Goal: Information Seeking & Learning: Check status

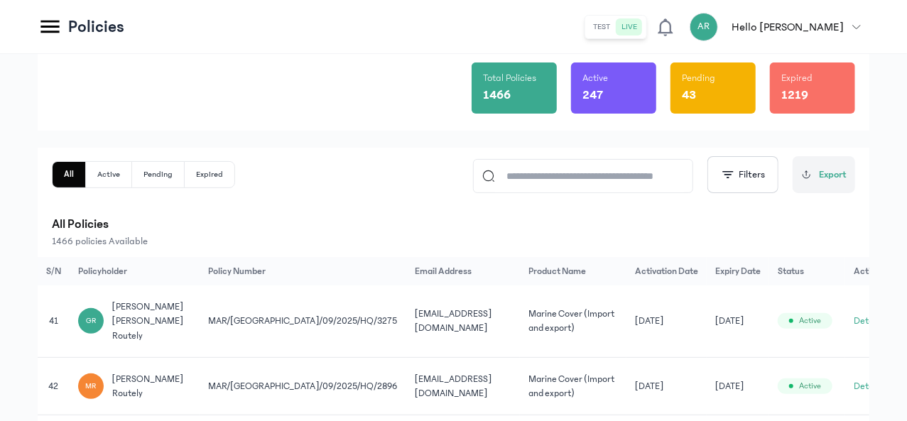
scroll to position [117, 0]
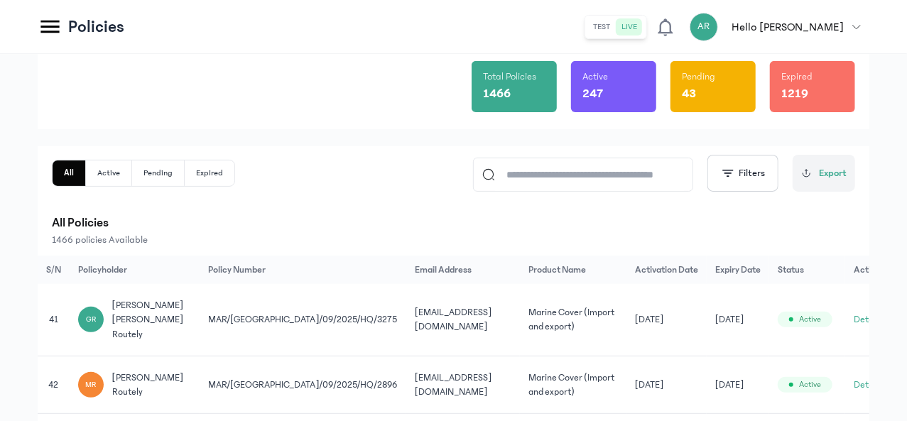
click at [539, 176] on input at bounding box center [589, 174] width 189 height 33
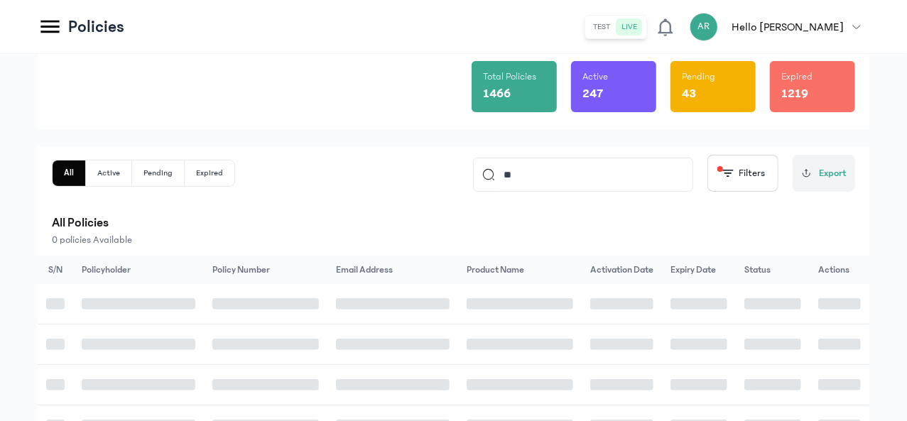
type input "*"
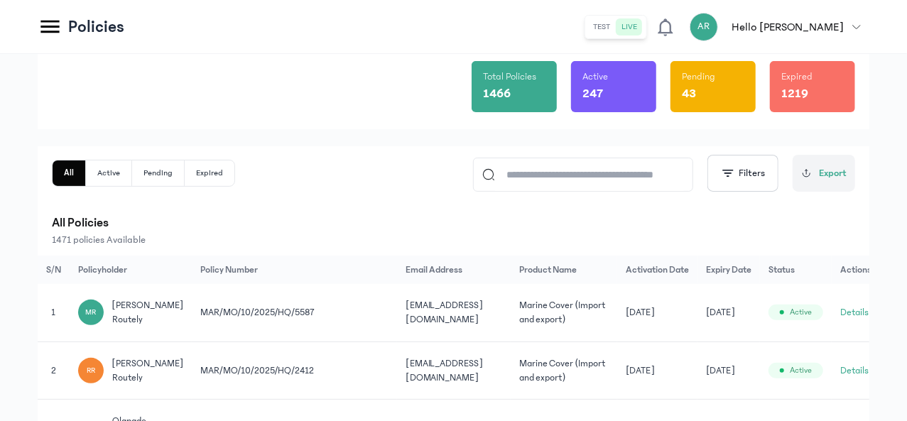
paste input "**********"
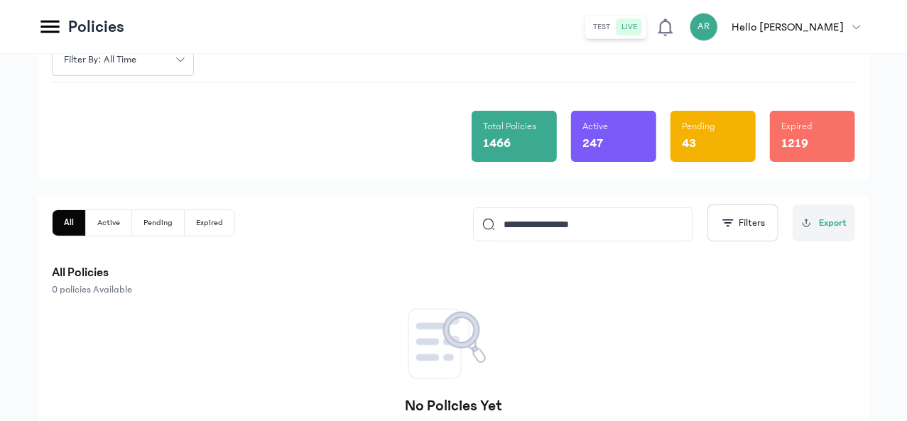
scroll to position [173, 0]
type input "**********"
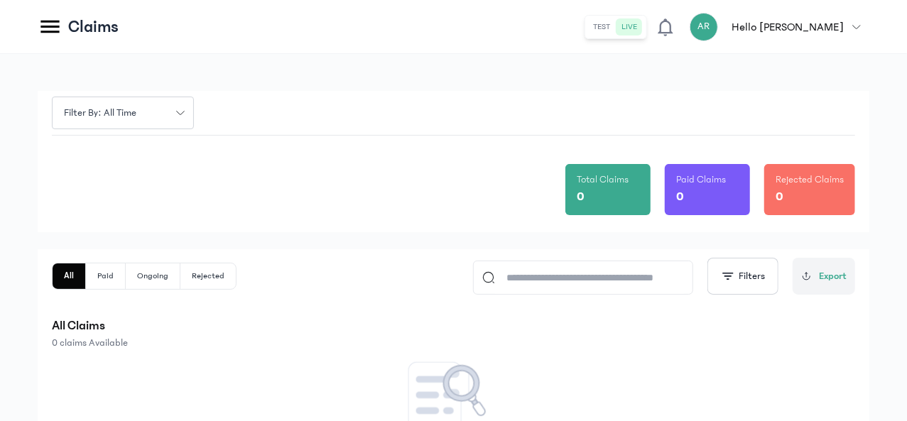
click at [194, 113] on button "Filter by: all time" at bounding box center [123, 113] width 142 height 33
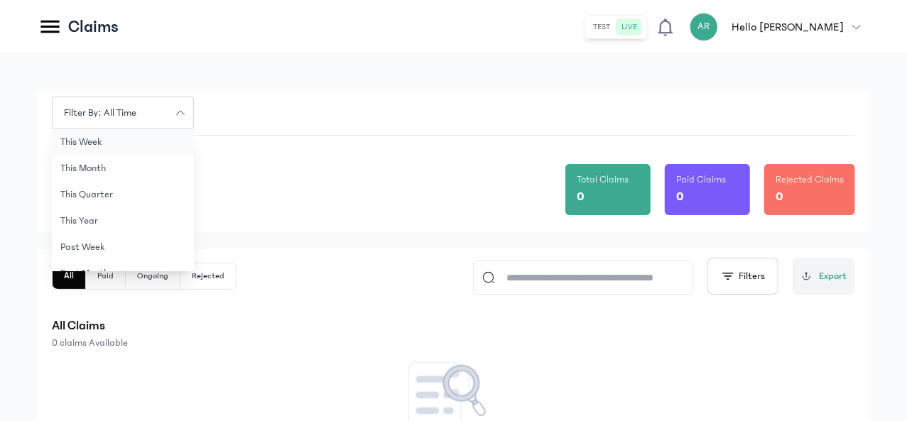
scroll to position [85, 0]
click at [194, 198] on button "this quarter" at bounding box center [123, 191] width 142 height 26
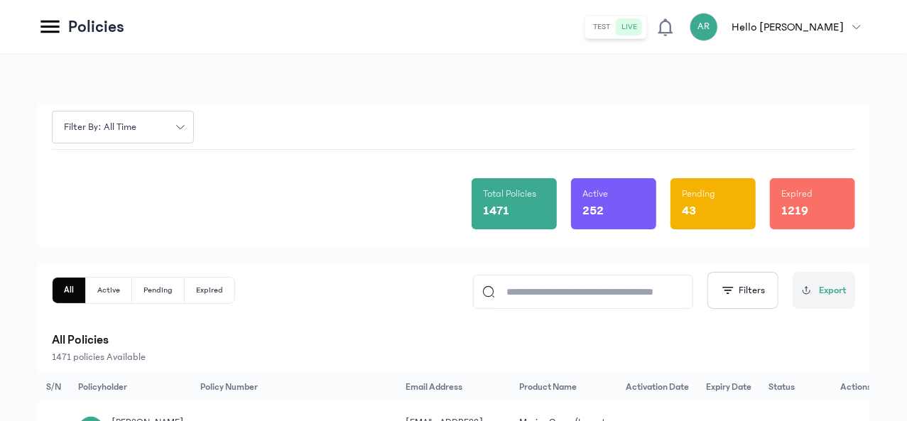
click at [544, 291] on input at bounding box center [589, 292] width 189 height 33
paste input "**********"
type input "**********"
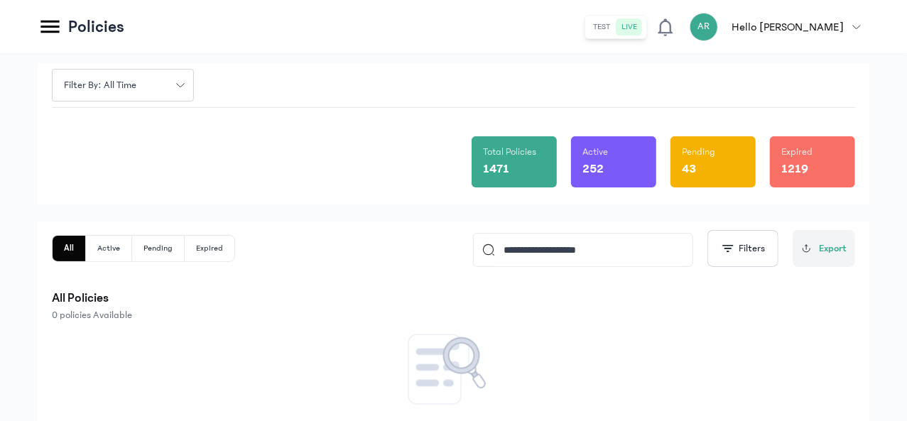
scroll to position [43, 0]
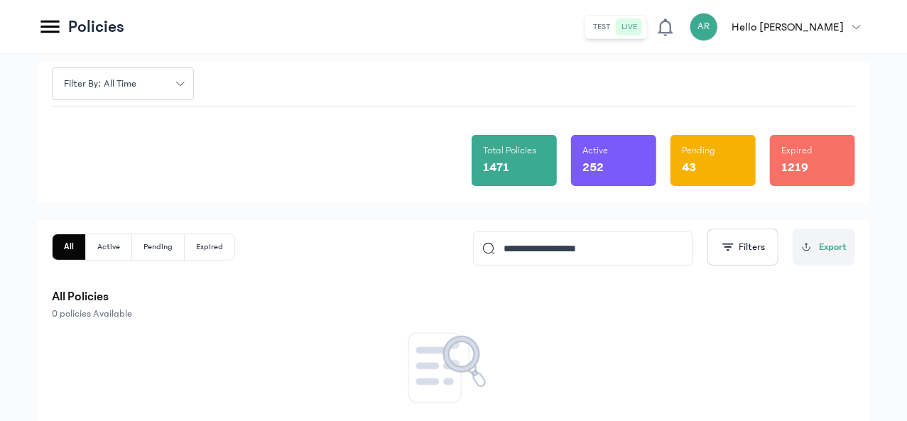
drag, startPoint x: 627, startPoint y: 255, endPoint x: 416, endPoint y: 271, distance: 211.6
click at [416, 271] on div "**********" at bounding box center [454, 275] width 804 height 92
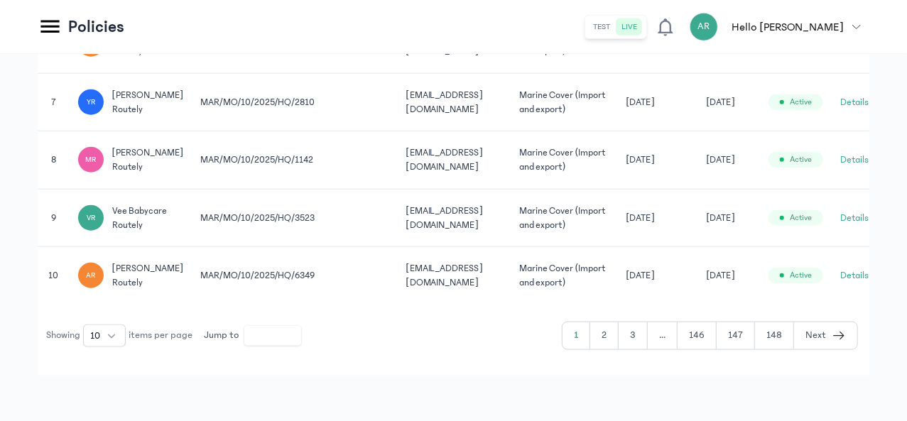
scroll to position [732, 0]
click at [301, 346] on input "*" at bounding box center [272, 336] width 57 height 20
click at [613, 350] on button "2" at bounding box center [605, 336] width 28 height 27
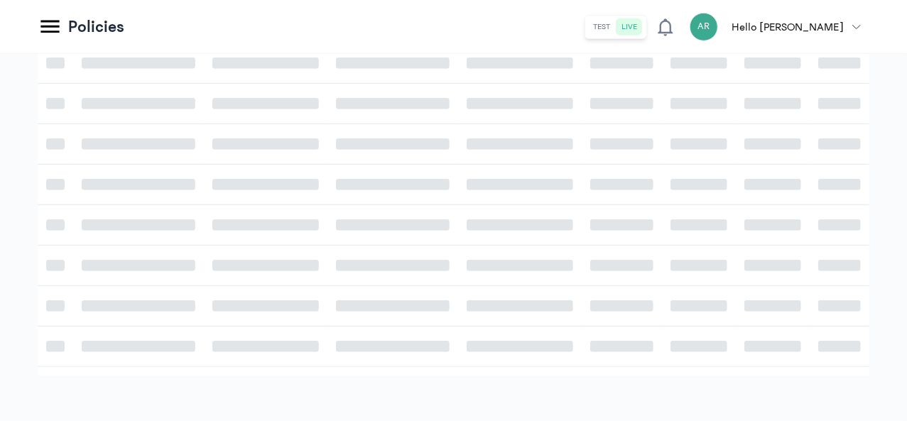
scroll to position [439, 0]
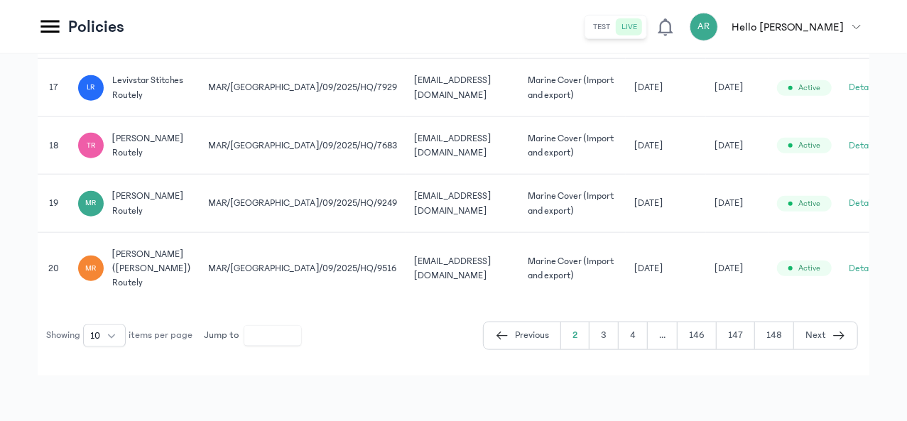
scroll to position [798, 0]
click at [610, 339] on button "3" at bounding box center [604, 336] width 29 height 27
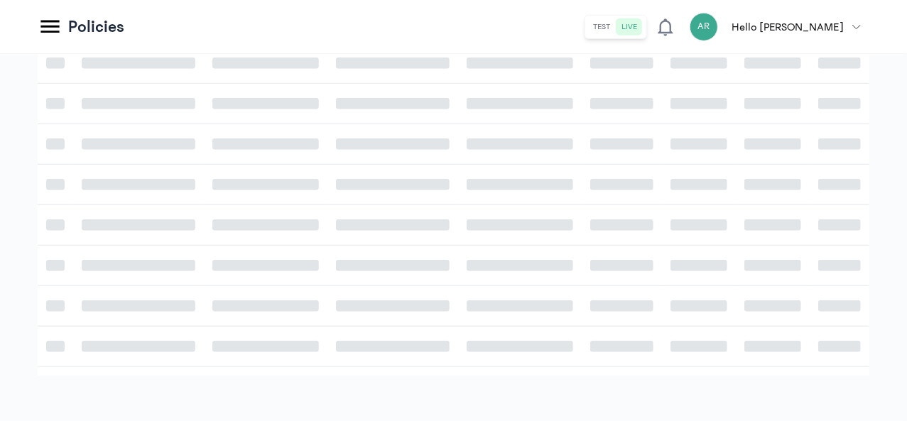
scroll to position [439, 0]
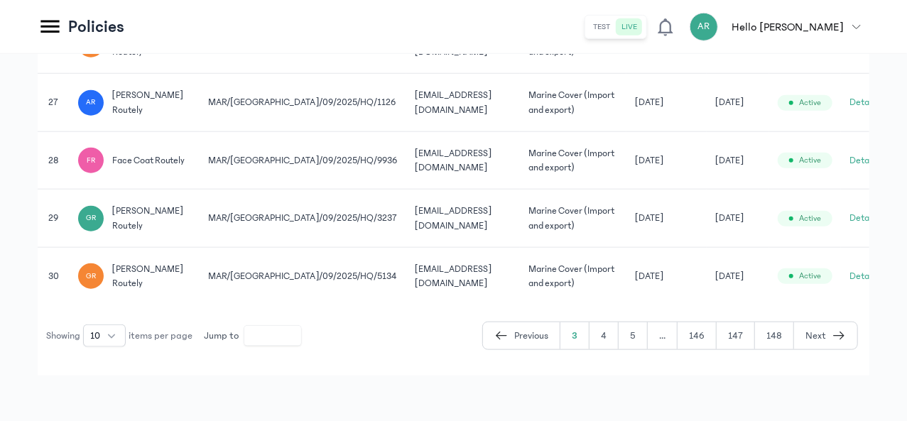
scroll to position [740, 0]
click at [607, 335] on button "4" at bounding box center [604, 336] width 29 height 27
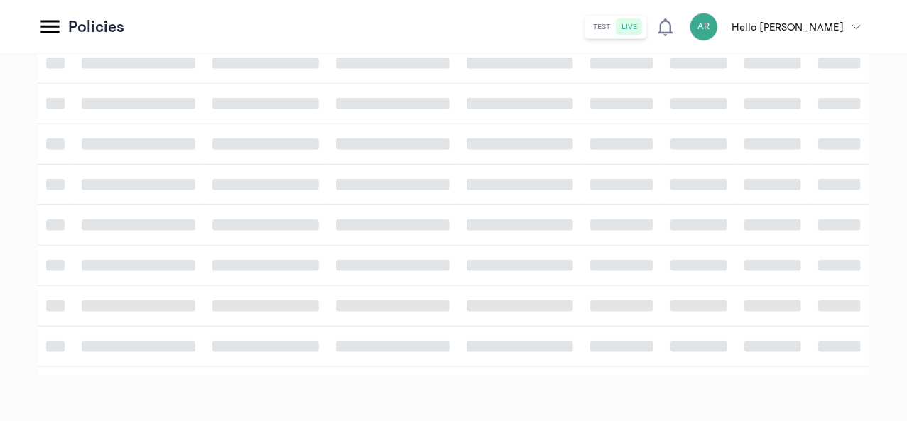
scroll to position [439, 0]
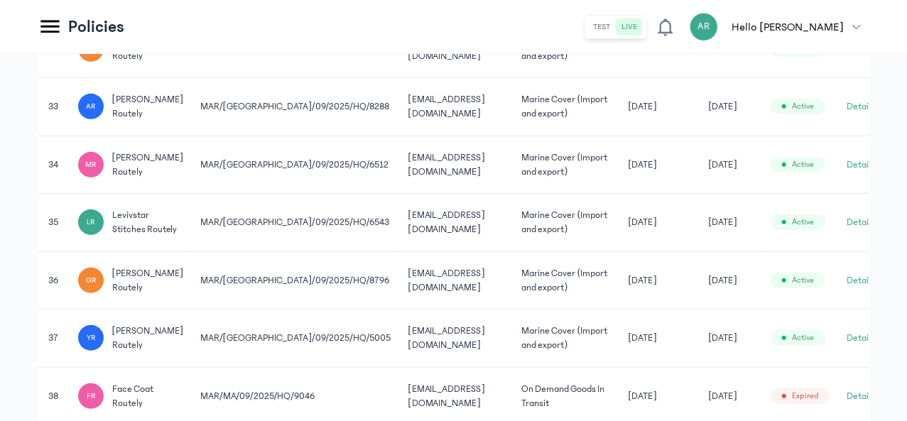
scroll to position [740, 0]
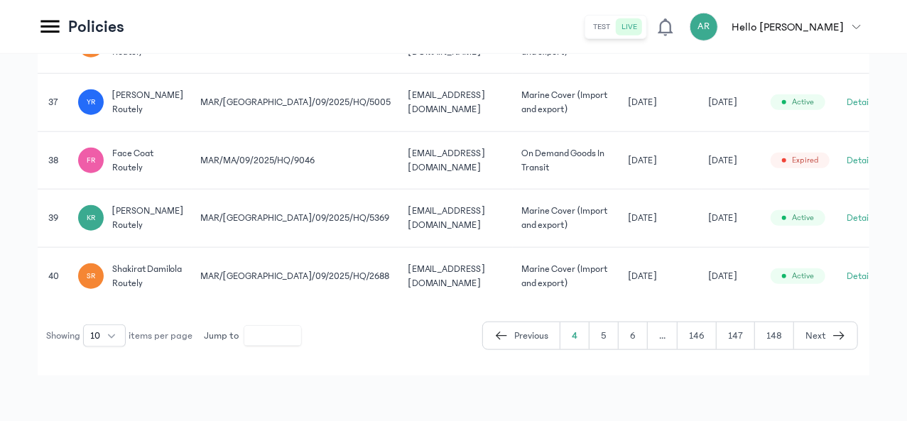
click at [184, 278] on span "shakirat damilola routely" at bounding box center [148, 276] width 72 height 29
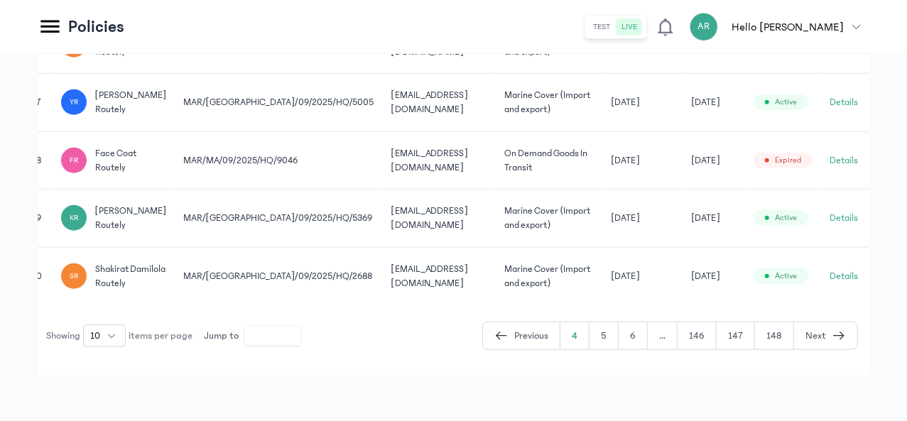
scroll to position [0, 119]
click at [848, 274] on button "Details" at bounding box center [844, 276] width 28 height 14
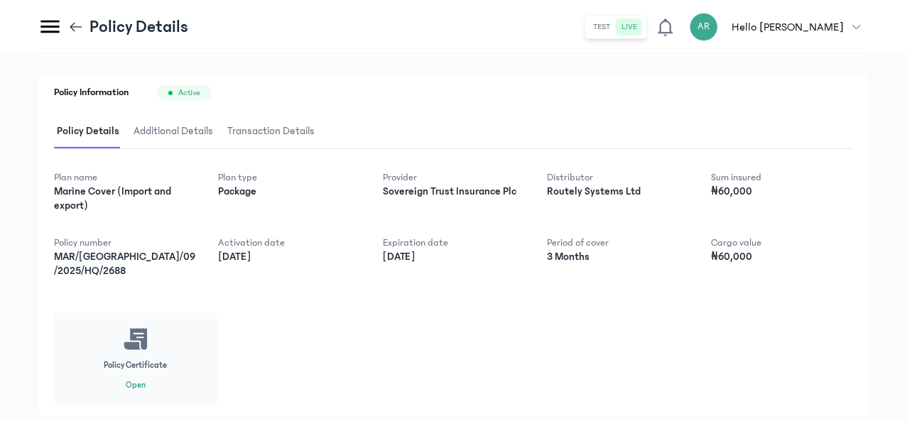
scroll to position [227, 0]
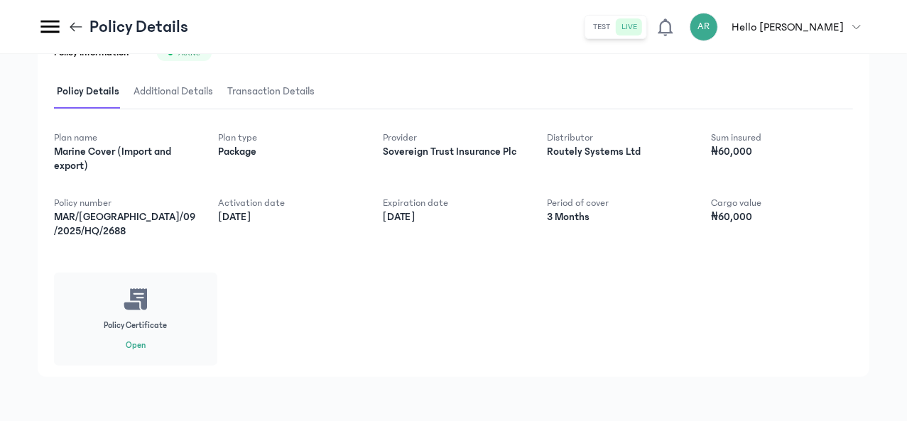
click at [146, 344] on button "Open" at bounding box center [136, 345] width 20 height 11
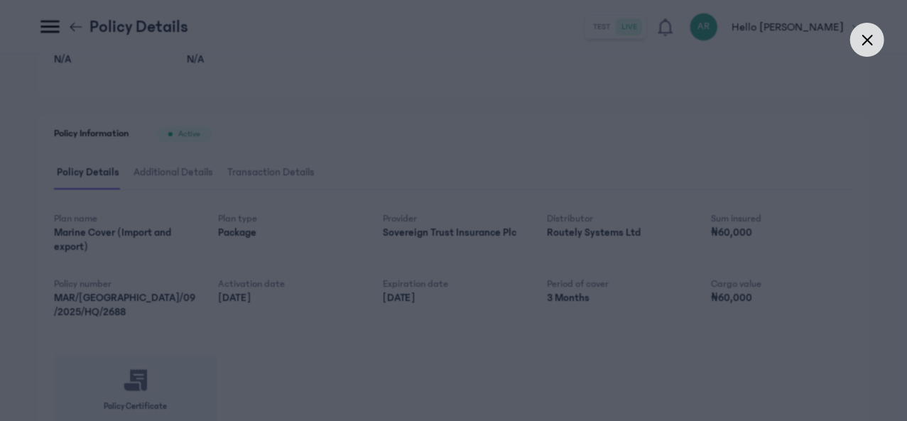
scroll to position [146, 0]
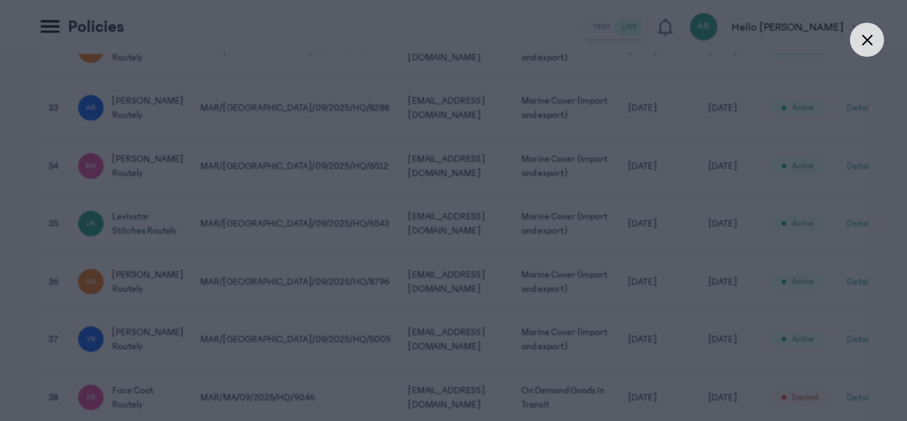
scroll to position [439, 0]
click at [867, 52] on div at bounding box center [868, 40] width 34 height 34
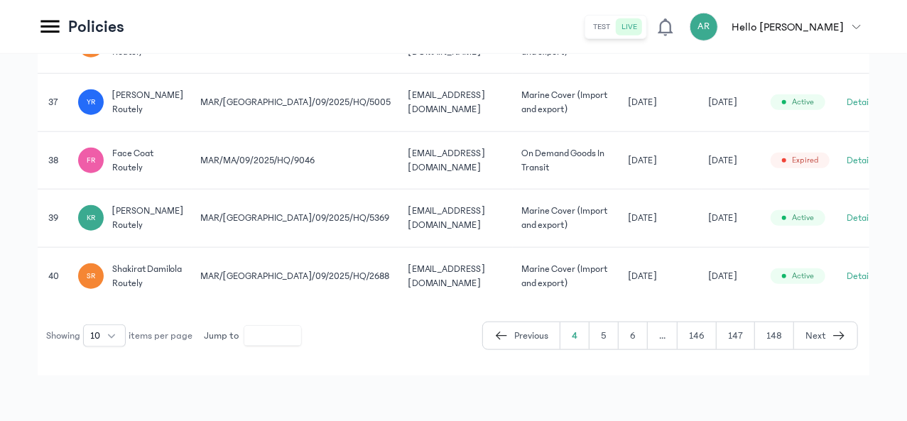
scroll to position [783, 0]
click at [608, 338] on button "5" at bounding box center [604, 336] width 29 height 27
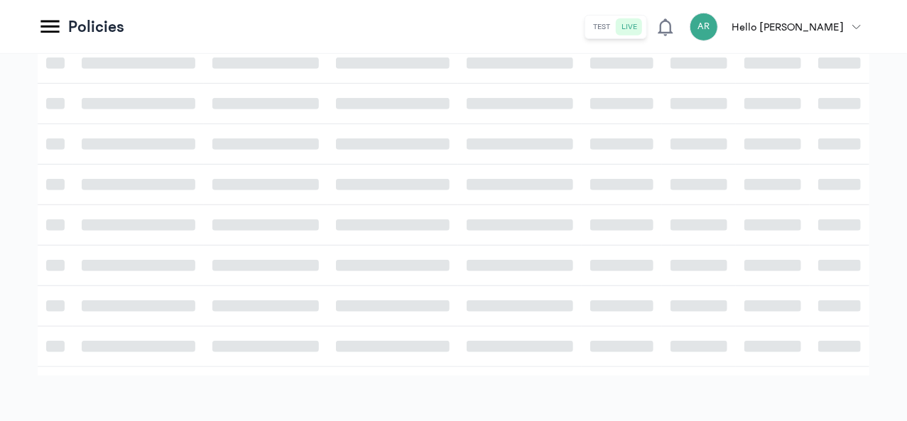
scroll to position [439, 0]
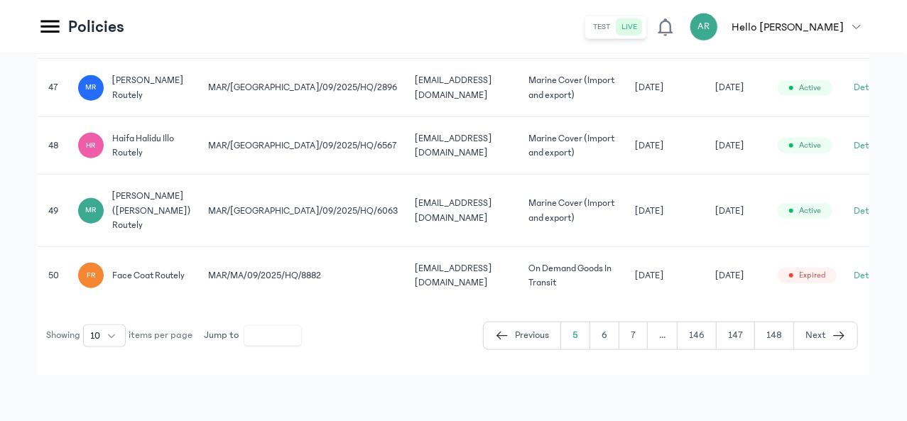
scroll to position [759, 0]
click at [610, 350] on button "6" at bounding box center [605, 336] width 29 height 27
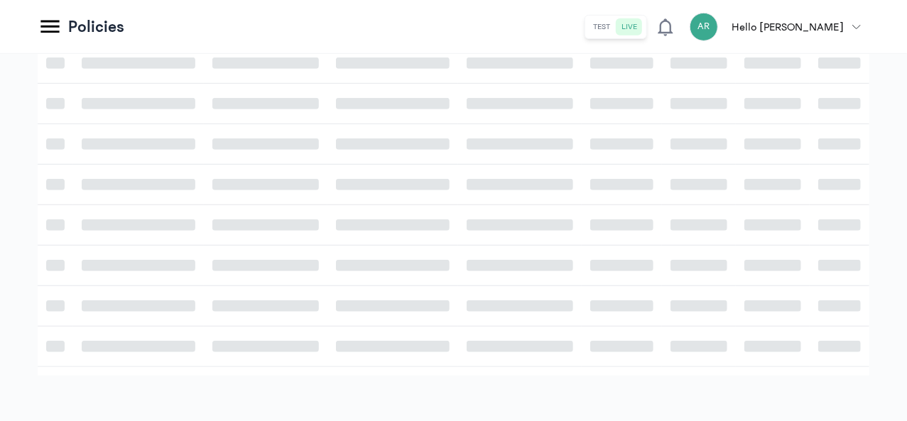
scroll to position [439, 0]
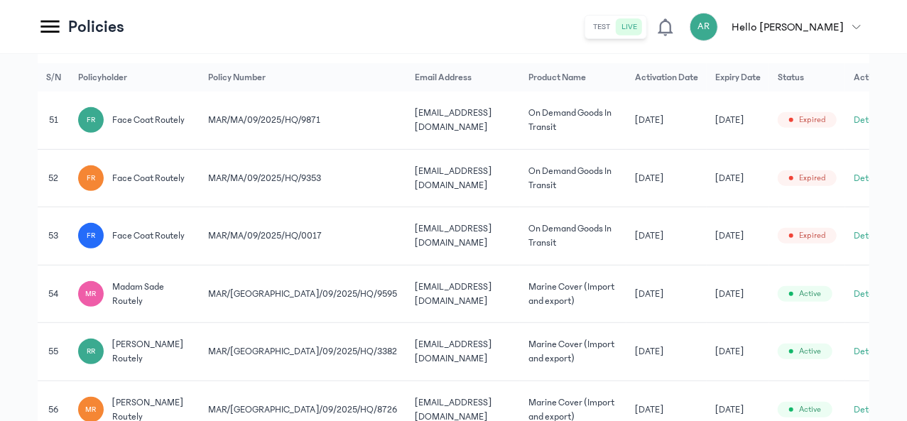
scroll to position [311, 0]
click at [406, 295] on td "MAR/[GEOGRAPHIC_DATA]/09/2025/HQ/9595" at bounding box center [303, 293] width 207 height 58
click at [191, 284] on span "madam sade routely" at bounding box center [151, 293] width 79 height 29
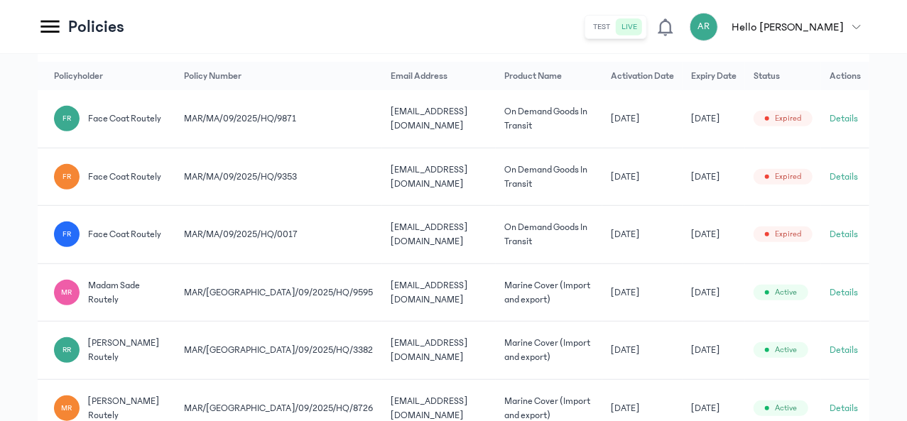
click at [847, 297] on button "Details" at bounding box center [844, 293] width 28 height 14
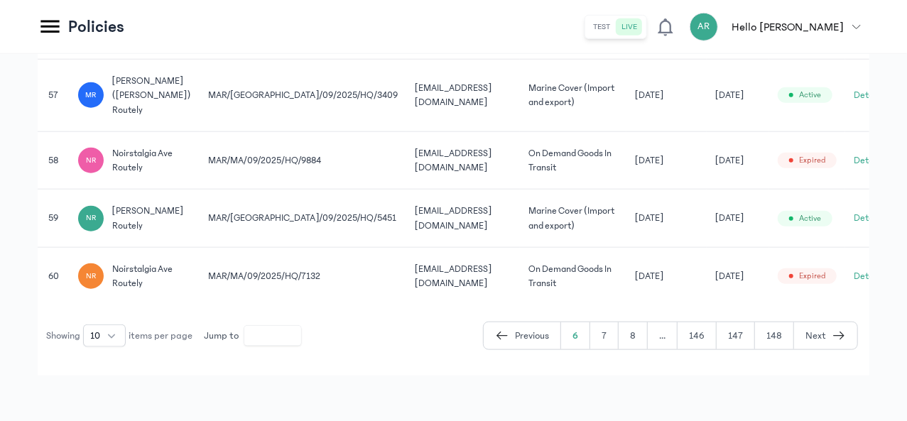
scroll to position [759, 0]
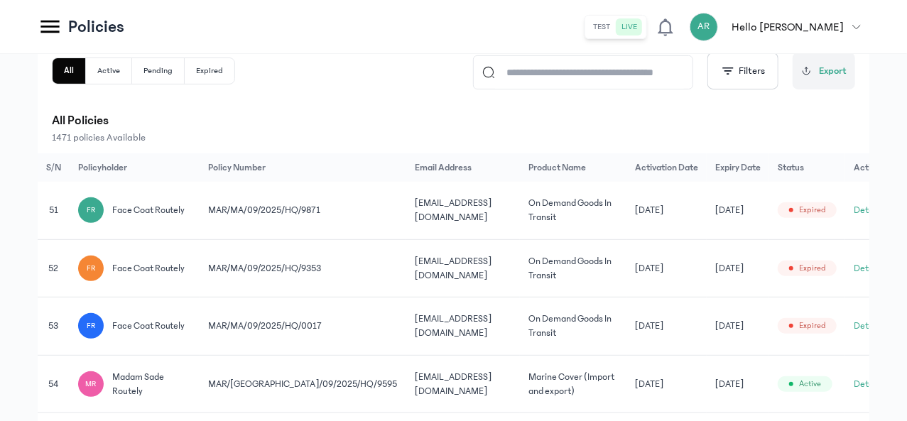
scroll to position [218, 0]
click at [132, 76] on button "Active" at bounding box center [109, 73] width 46 height 26
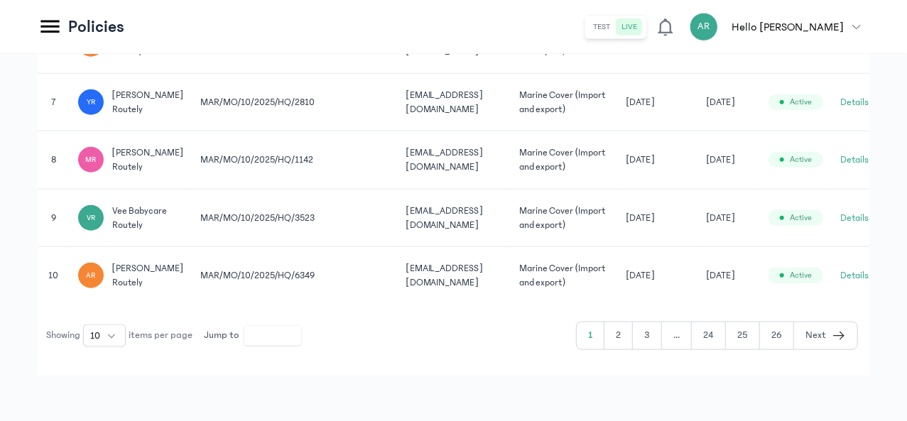
scroll to position [761, 0]
click at [631, 337] on button "2" at bounding box center [619, 336] width 28 height 27
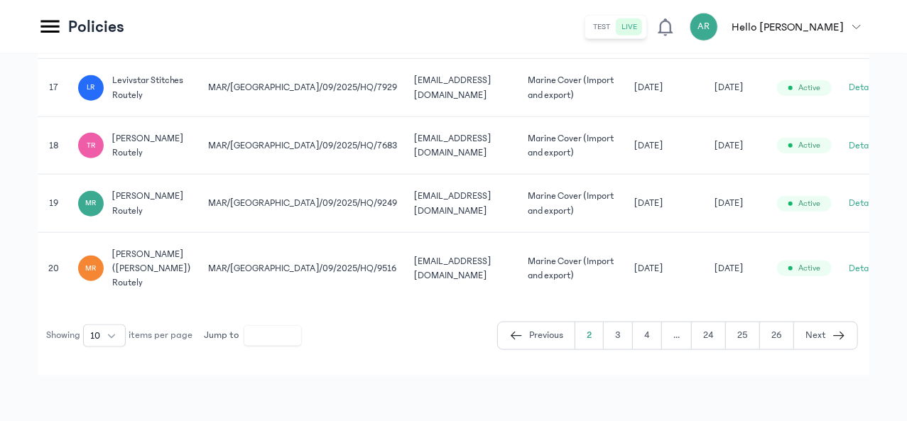
scroll to position [761, 0]
click at [620, 340] on button "3" at bounding box center [618, 336] width 29 height 27
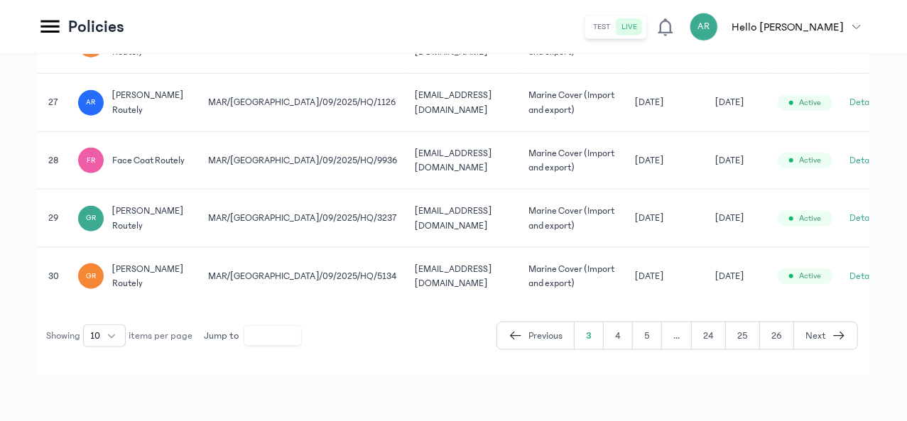
scroll to position [704, 0]
click at [619, 335] on button "4" at bounding box center [618, 336] width 29 height 27
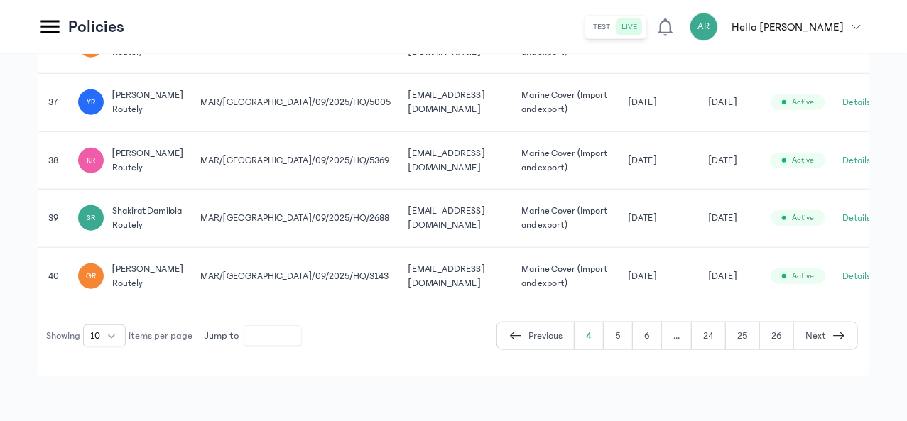
scroll to position [746, 0]
click at [184, 217] on span "shakirat damilola routely" at bounding box center [148, 218] width 72 height 29
click at [399, 203] on td "MAR/[GEOGRAPHIC_DATA]/09/2025/HQ/2688" at bounding box center [295, 219] width 207 height 58
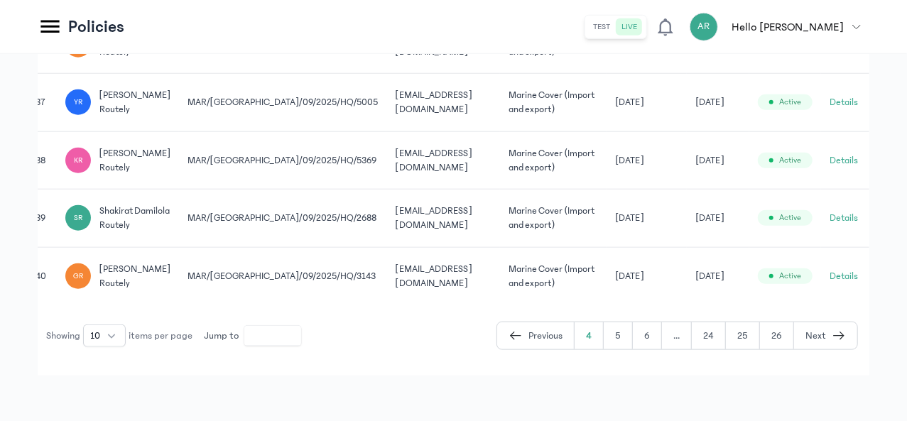
click at [850, 212] on button "Details" at bounding box center [844, 218] width 28 height 14
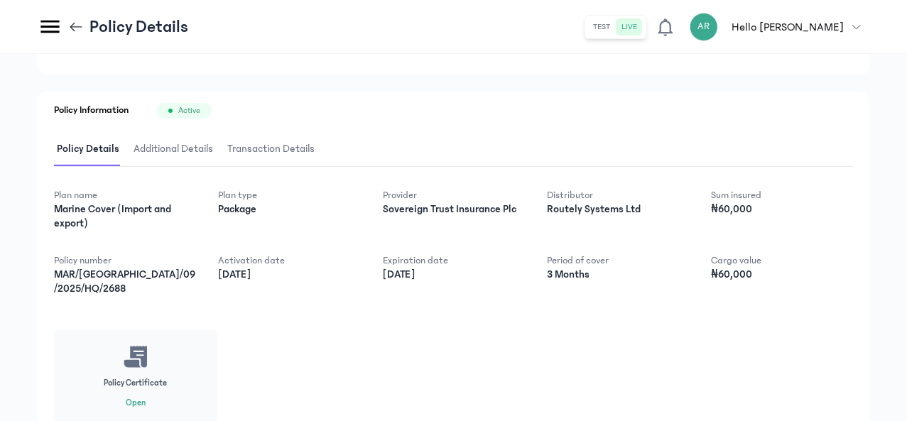
scroll to position [169, 0]
click at [216, 147] on span "Additional Details" at bounding box center [173, 150] width 85 height 33
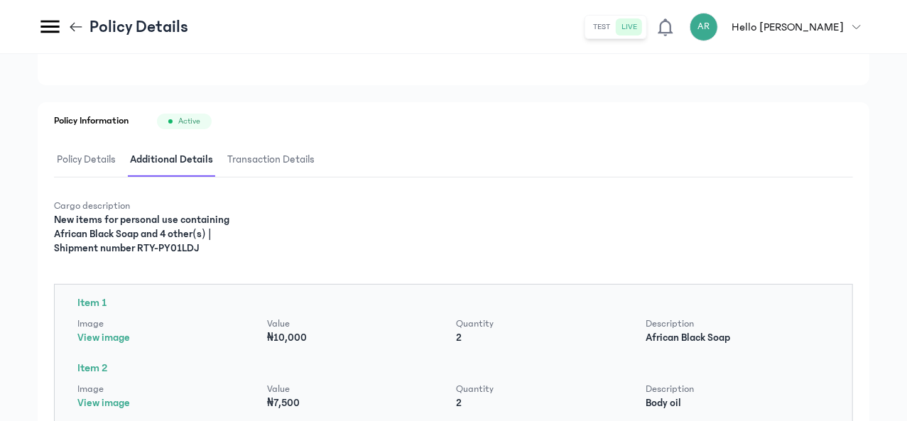
scroll to position [114, 0]
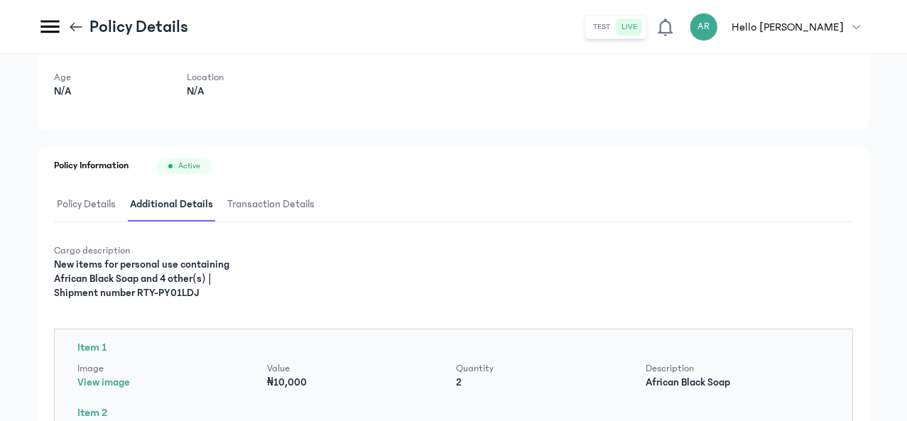
click at [318, 204] on span "Transaction Details" at bounding box center [271, 204] width 93 height 33
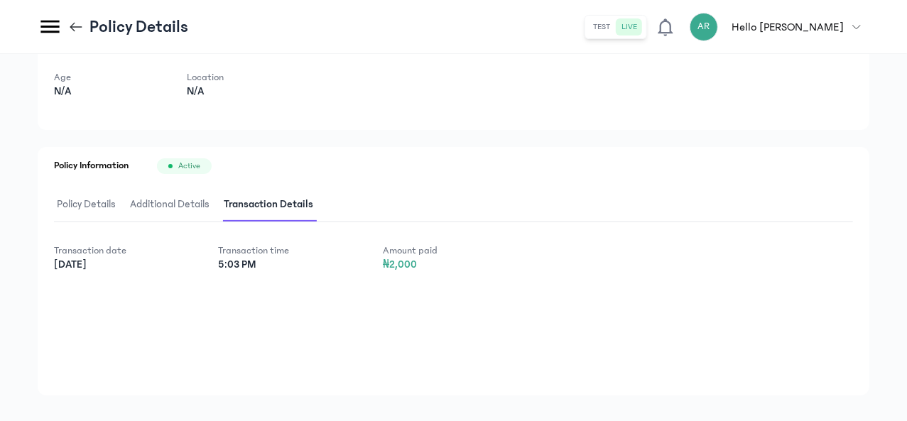
click at [212, 208] on span "Additional Details" at bounding box center [169, 204] width 85 height 33
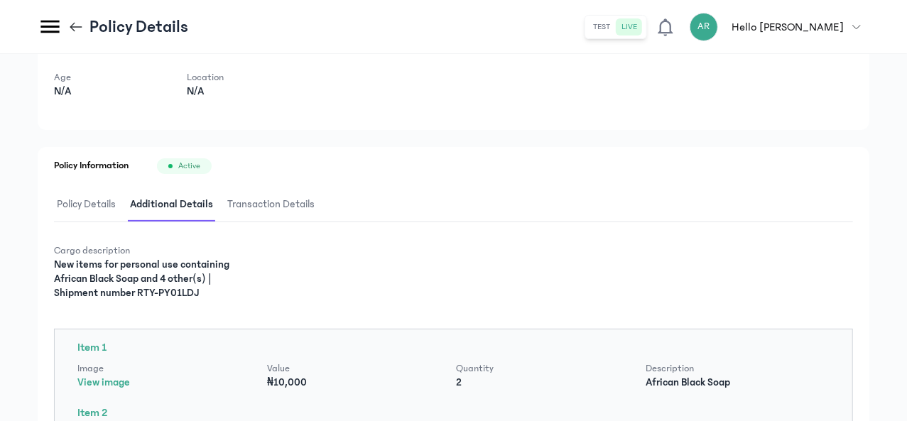
click at [119, 205] on span "Policy Details" at bounding box center [86, 204] width 65 height 33
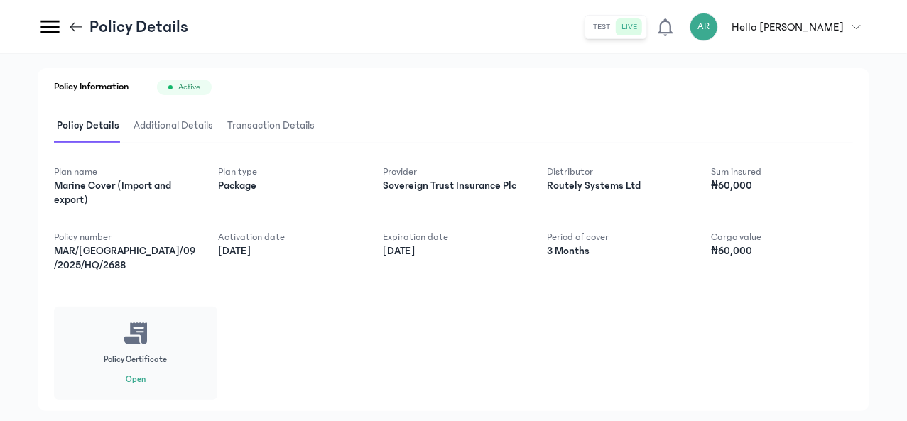
scroll to position [227, 0]
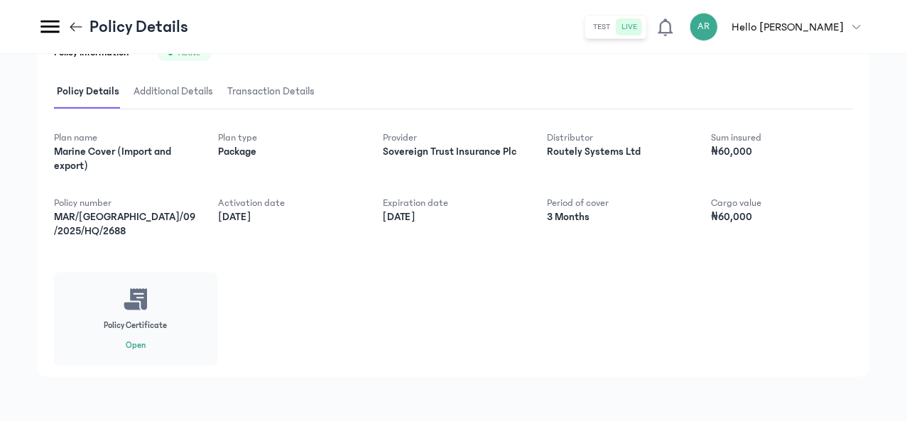
click at [146, 343] on button "Open" at bounding box center [136, 345] width 20 height 11
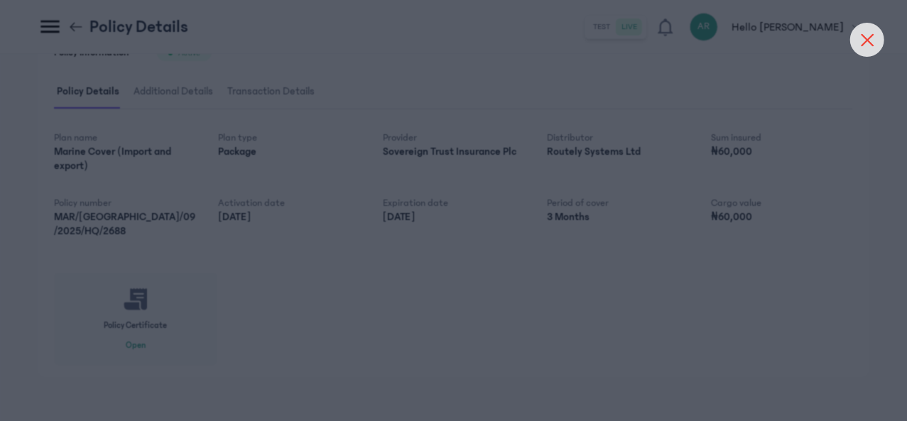
click at [869, 50] on div at bounding box center [868, 40] width 34 height 34
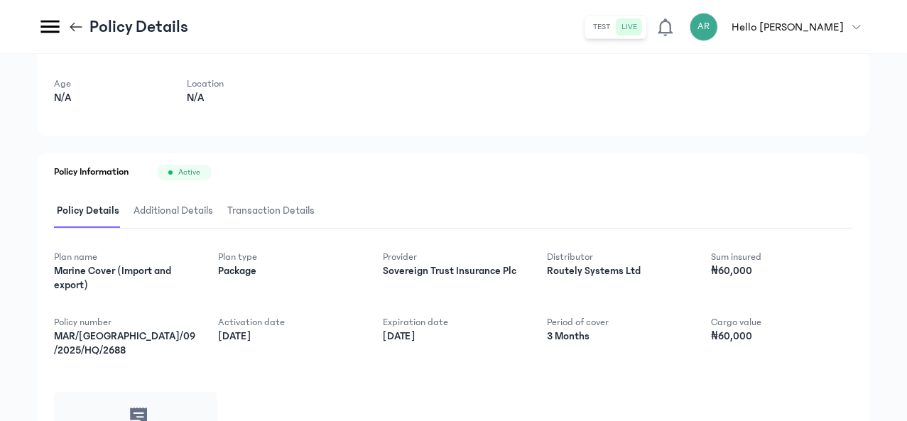
scroll to position [0, 0]
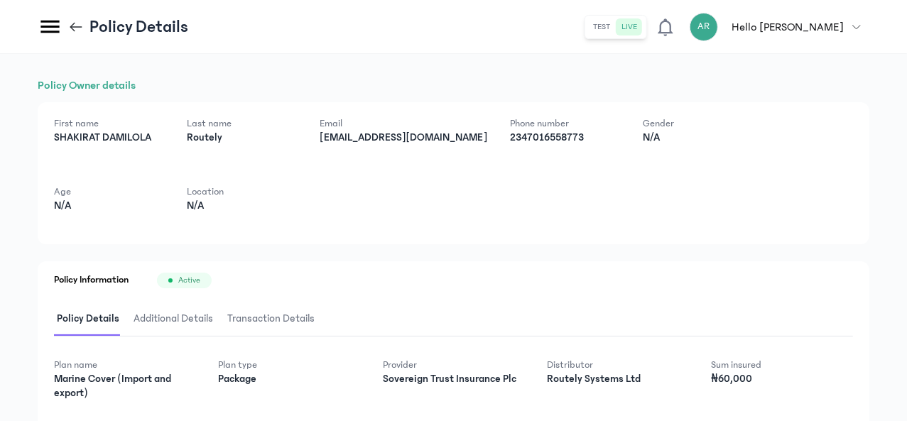
click at [84, 26] on icon at bounding box center [76, 27] width 16 height 16
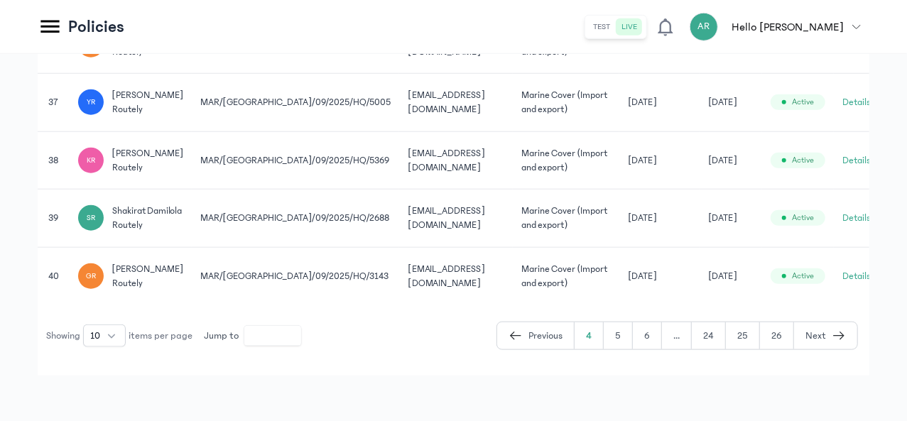
scroll to position [746, 0]
click at [620, 335] on button "5" at bounding box center [618, 336] width 29 height 27
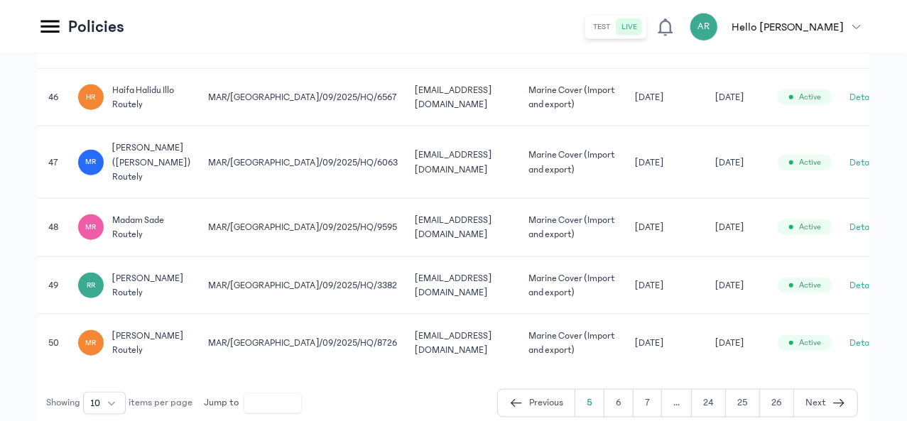
scroll to position [638, 0]
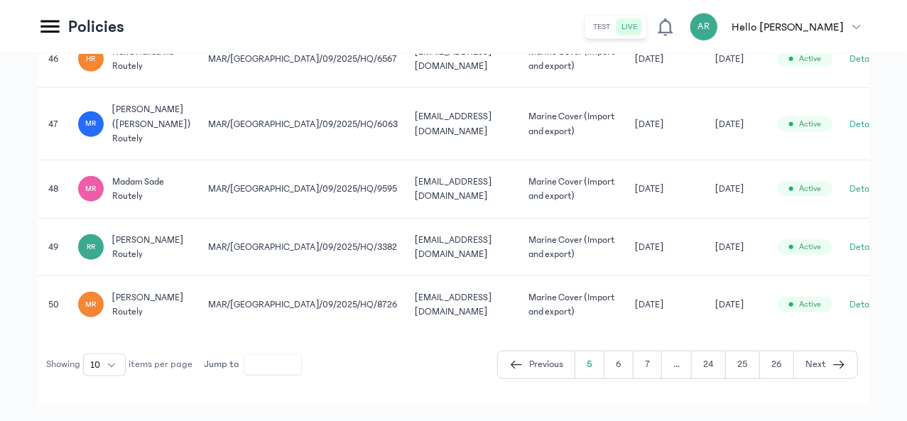
click at [520, 269] on td "[EMAIL_ADDRESS][DOMAIN_NAME]" at bounding box center [463, 247] width 114 height 58
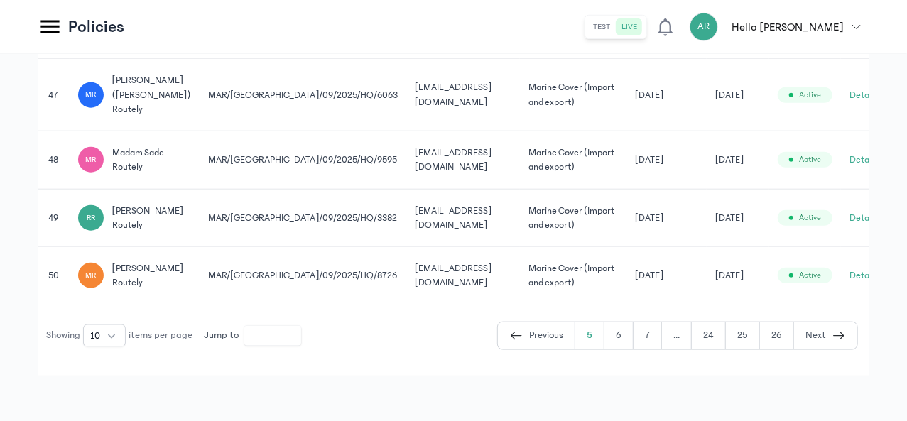
scroll to position [715, 0]
click at [191, 175] on span "madam sade routely" at bounding box center [151, 160] width 79 height 29
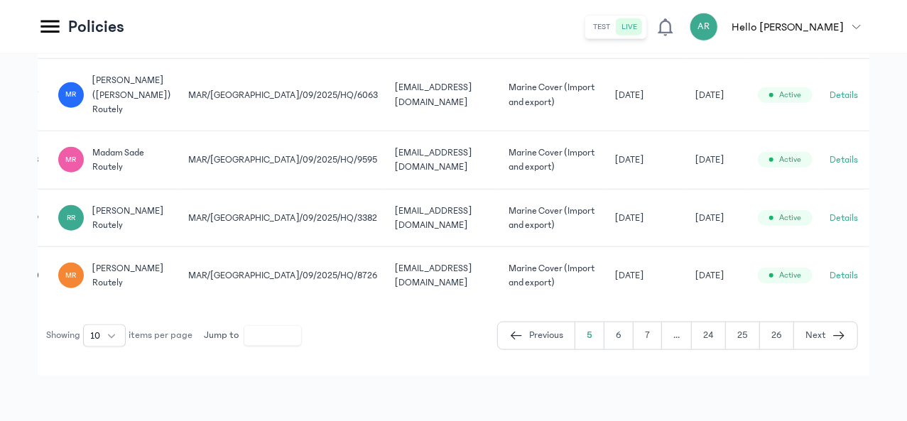
click at [848, 167] on button "Details" at bounding box center [844, 160] width 28 height 14
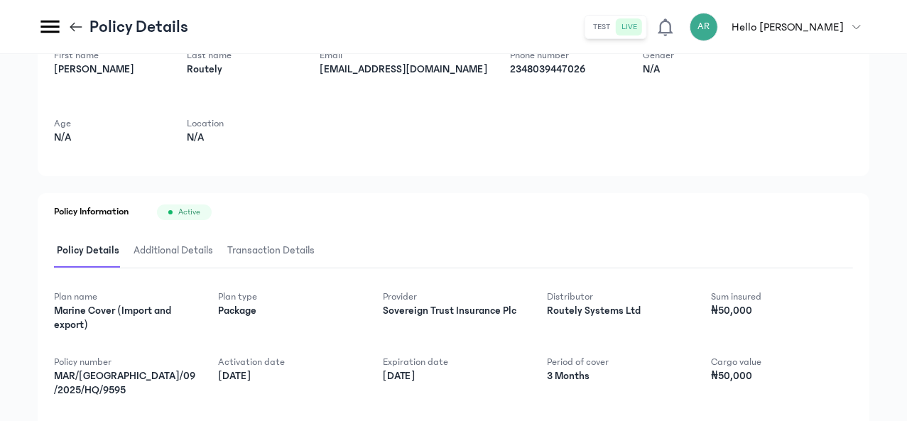
scroll to position [68, 0]
click at [216, 252] on span "Additional Details" at bounding box center [173, 251] width 85 height 33
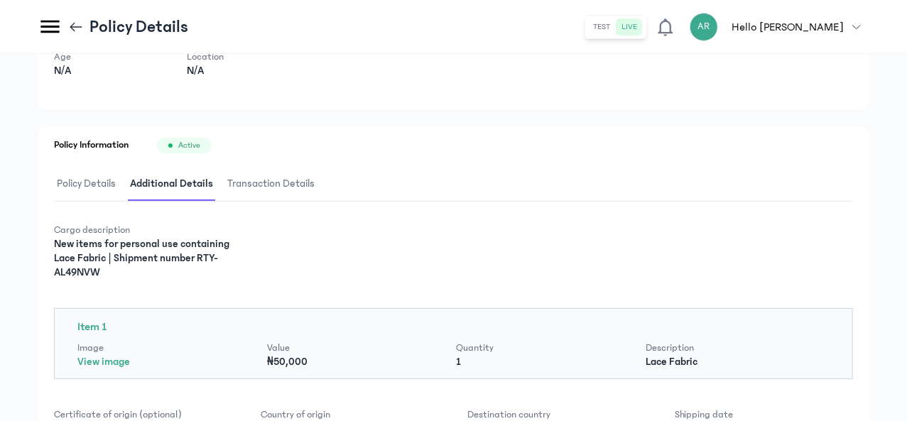
scroll to position [119, 0]
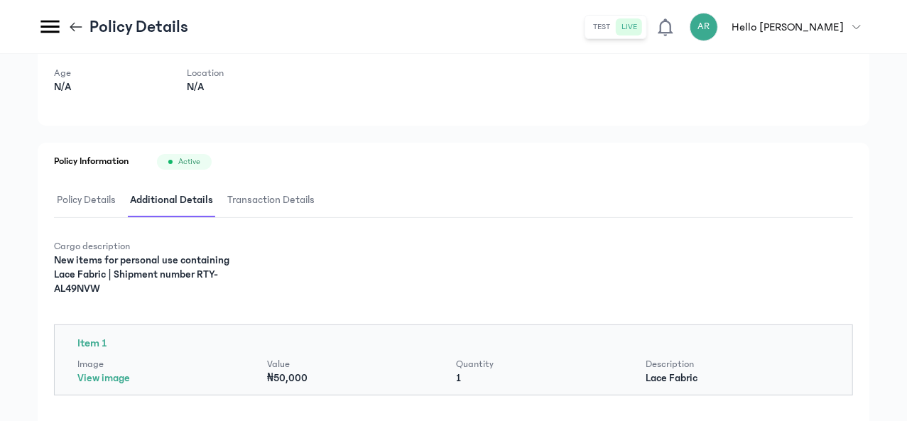
click at [318, 203] on span "Transaction Details" at bounding box center [271, 200] width 93 height 33
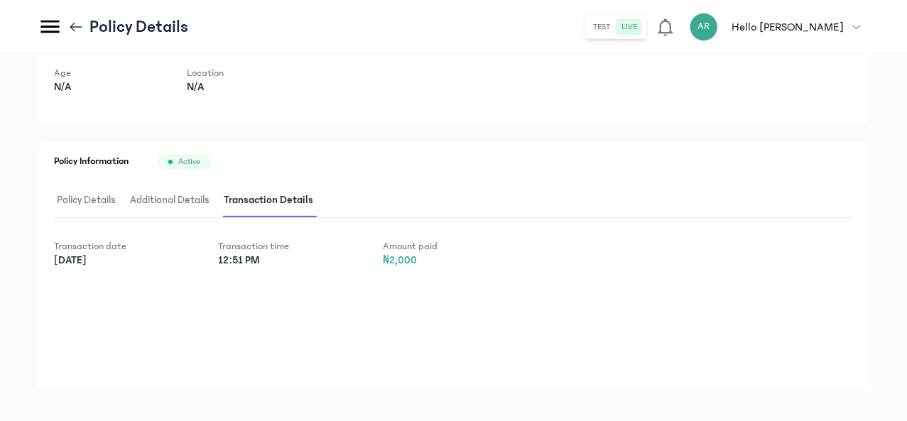
click at [82, 27] on icon at bounding box center [76, 26] width 12 height 1
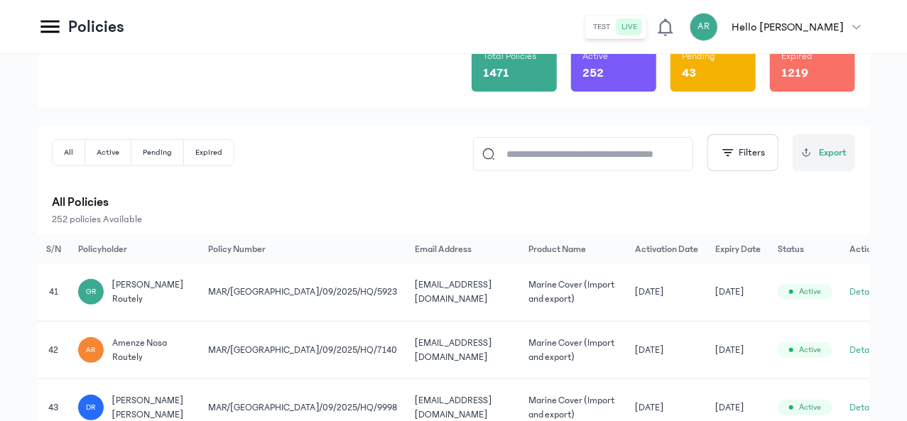
scroll to position [137, 0]
click at [512, 153] on input at bounding box center [589, 155] width 189 height 33
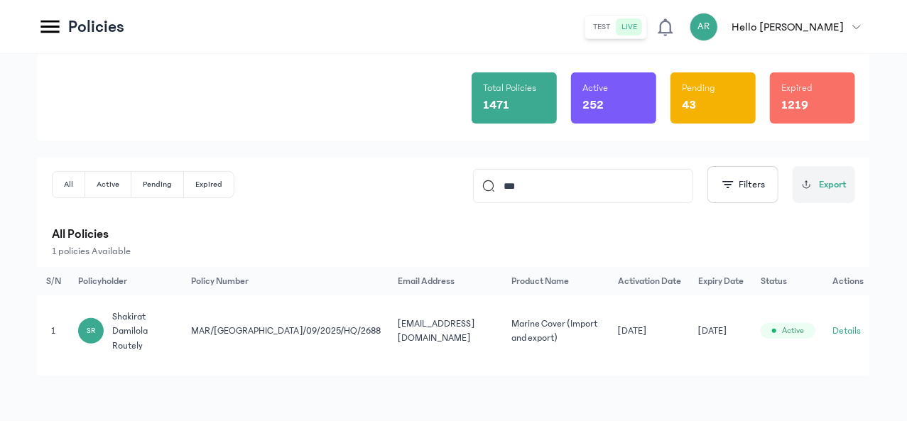
type input "***"
click at [389, 335] on td "MAR/[GEOGRAPHIC_DATA]/09/2025/HQ/2688" at bounding box center [286, 332] width 206 height 72
click at [841, 326] on button "Details" at bounding box center [844, 331] width 28 height 14
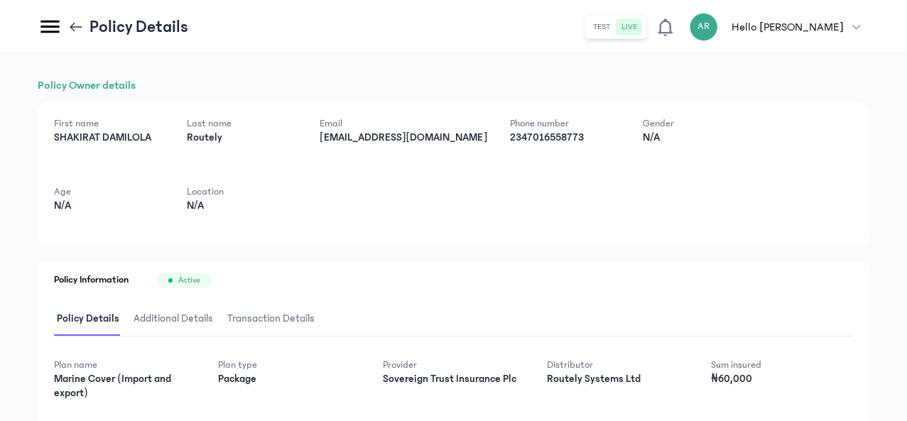
click at [75, 28] on icon at bounding box center [72, 26] width 5 height 9
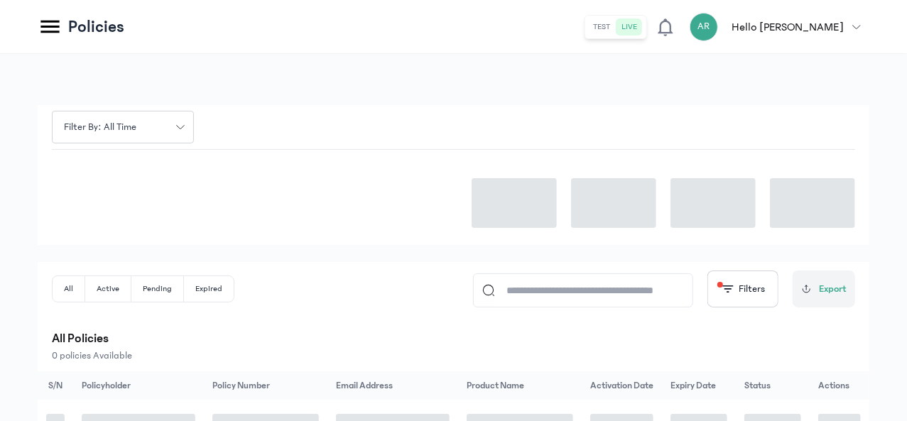
scroll to position [108, 0]
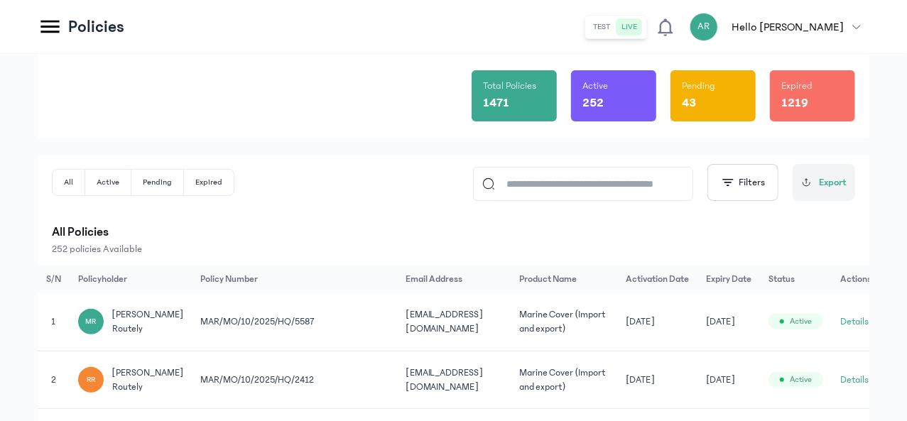
click at [613, 182] on input at bounding box center [589, 184] width 189 height 33
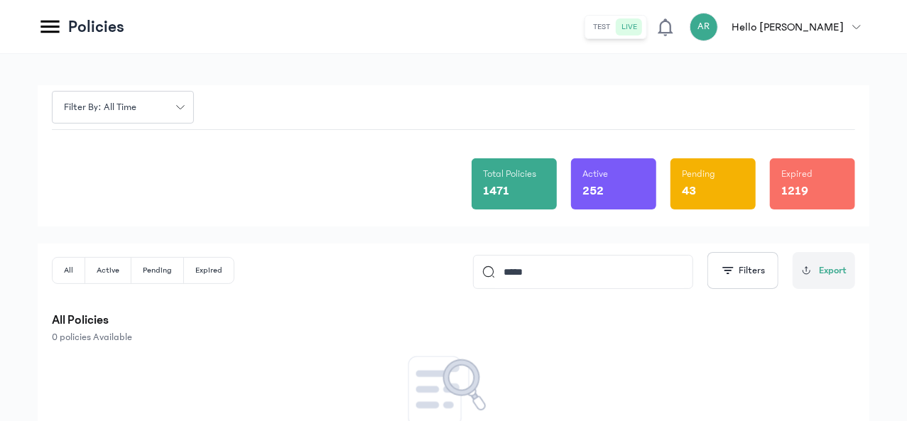
scroll to position [19, 0]
drag, startPoint x: 533, startPoint y: 272, endPoint x: 459, endPoint y: 274, distance: 73.9
click at [459, 274] on div "All Active Pending Expired ***** Filters Export" at bounding box center [454, 271] width 804 height 37
paste input "**********"
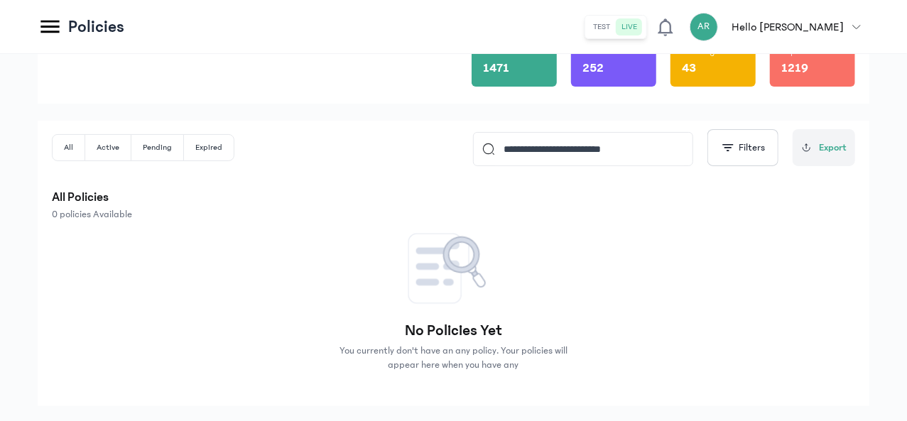
scroll to position [173, 0]
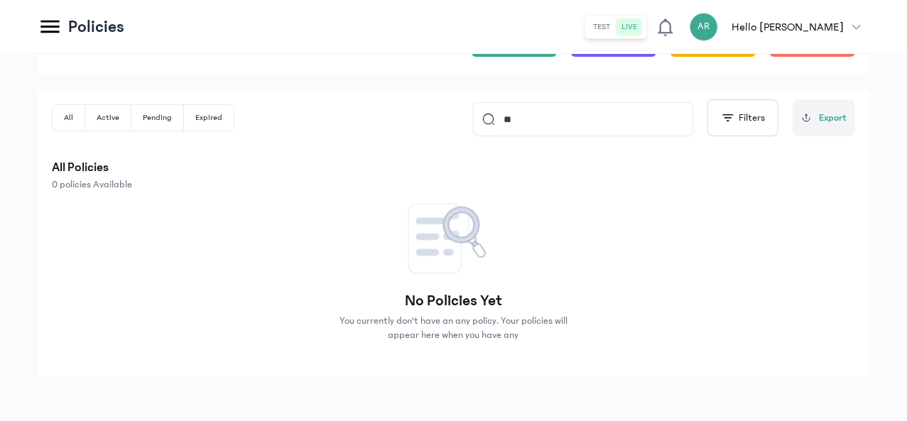
type input "*"
click at [85, 124] on button "All" at bounding box center [69, 118] width 33 height 26
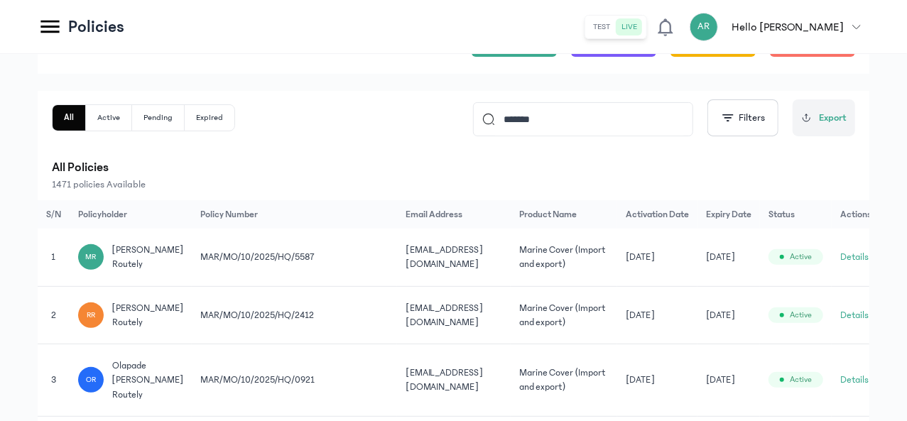
click at [547, 124] on input "*******" at bounding box center [589, 119] width 189 height 33
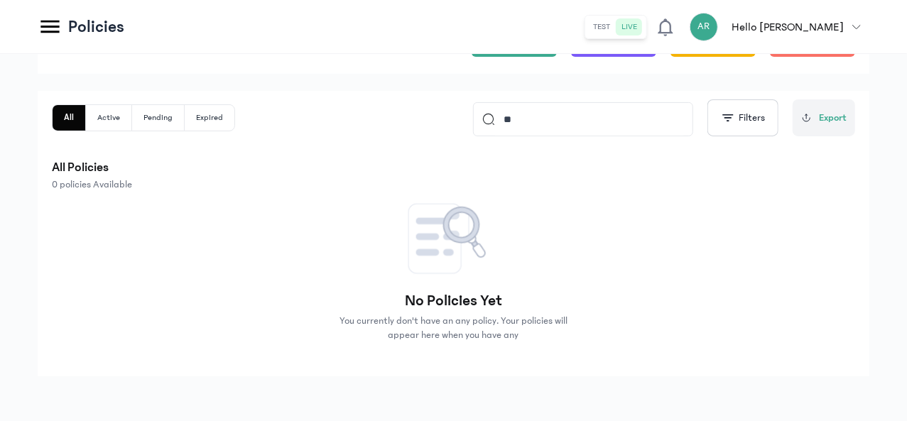
type input "*"
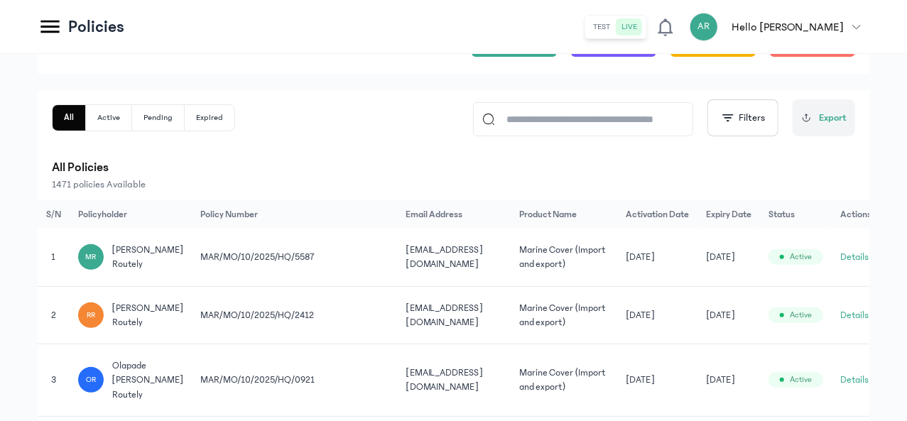
click at [509, 119] on input at bounding box center [589, 119] width 189 height 33
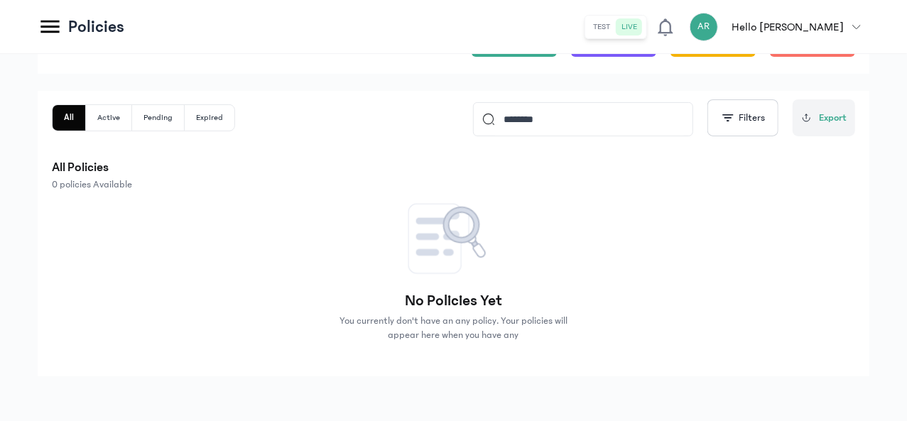
type input "*********"
